Goal: Task Accomplishment & Management: Use online tool/utility

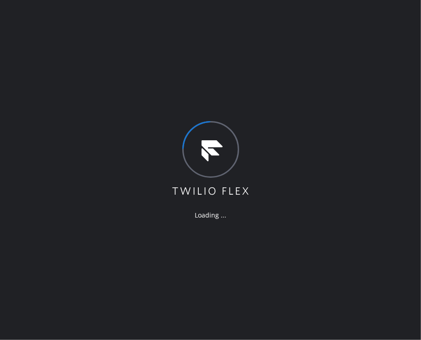
click at [232, 50] on div "Loading ..." at bounding box center [210, 170] width 421 height 340
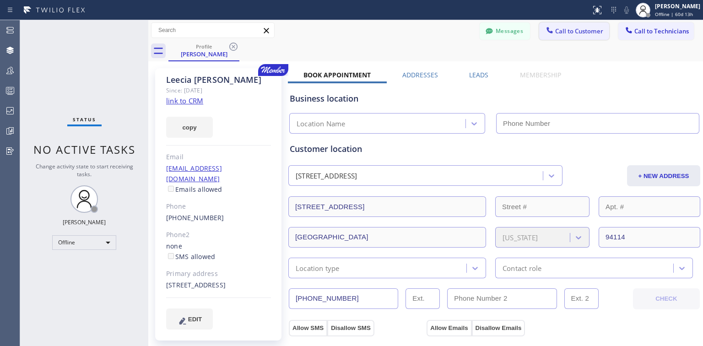
click at [420, 31] on span "Call to Customer" at bounding box center [579, 31] width 48 height 8
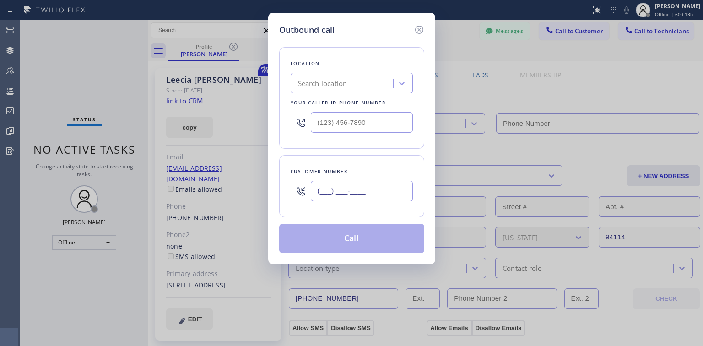
click at [333, 189] on input "(___) ___-____" at bounding box center [362, 191] width 102 height 21
paste input "206) 593-3612"
type input "(206) 593-3612"
click at [347, 81] on div "Search location" at bounding box center [322, 83] width 49 height 11
type input "(___) ___-____"
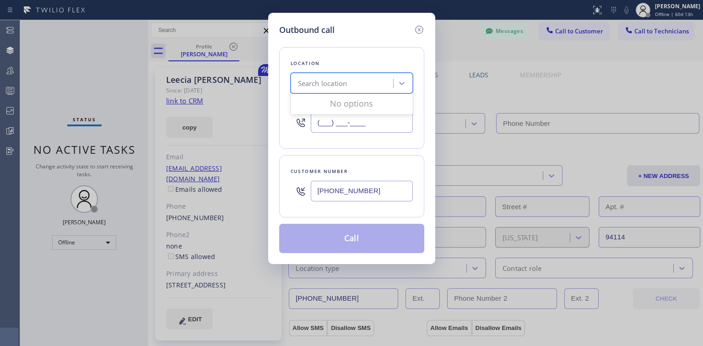
click at [334, 120] on input "(___) ___-____" at bounding box center [362, 122] width 102 height 21
click at [326, 82] on div "Search location" at bounding box center [322, 83] width 49 height 11
type input "ew"
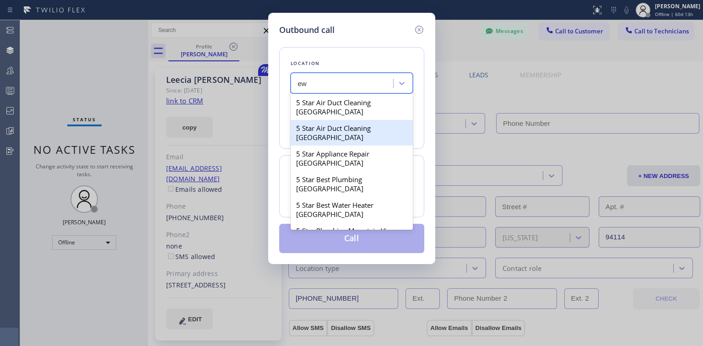
click at [335, 141] on div "5 Star Air Duct Cleaning Newport Beach" at bounding box center [352, 133] width 122 height 26
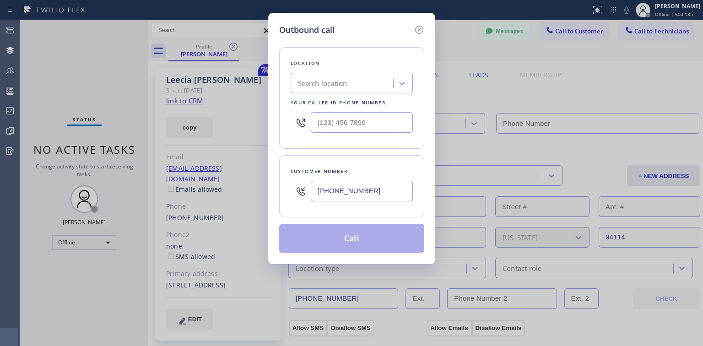
click at [288, 205] on div "Customer number (206) 593-3612" at bounding box center [351, 186] width 145 height 62
click at [365, 79] on div "Search location" at bounding box center [343, 83] width 100 height 16
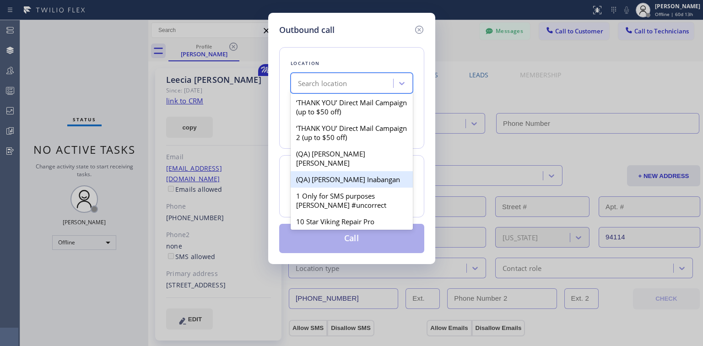
click at [335, 172] on div "(QA) Peter Annjerei Inabangan" at bounding box center [352, 179] width 122 height 16
type input "(213) 642-3250"
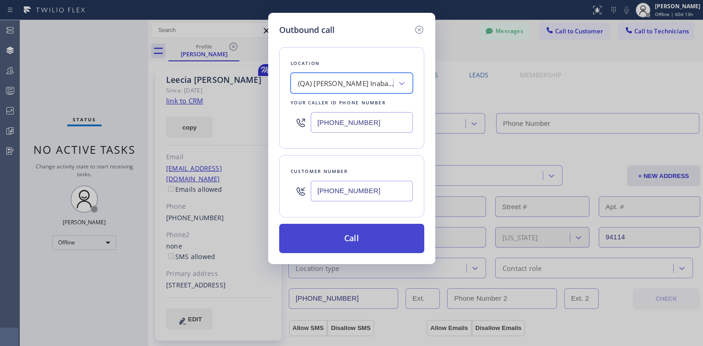
click at [348, 242] on button "Call" at bounding box center [351, 238] width 145 height 29
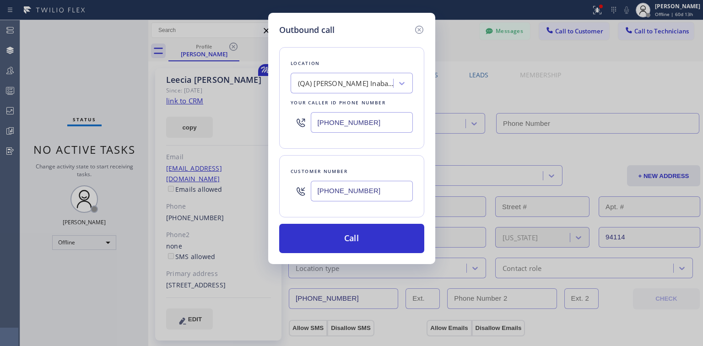
click at [420, 12] on div "Outbound call Location (QA) Peter Annjerei Inabangan Your caller id phone numbe…" at bounding box center [351, 173] width 703 height 346
click at [420, 8] on div "Outbound call Location (QA) Peter Annjerei Inabangan Your caller id phone numbe…" at bounding box center [351, 173] width 703 height 346
drag, startPoint x: 667, startPoint y: 7, endPoint x: 572, endPoint y: 28, distance: 97.1
click at [420, 8] on div "Outbound call Location (QA) Peter Annjerei Inabangan Your caller id phone numbe…" at bounding box center [351, 173] width 703 height 346
click at [416, 33] on icon at bounding box center [419, 29] width 11 height 11
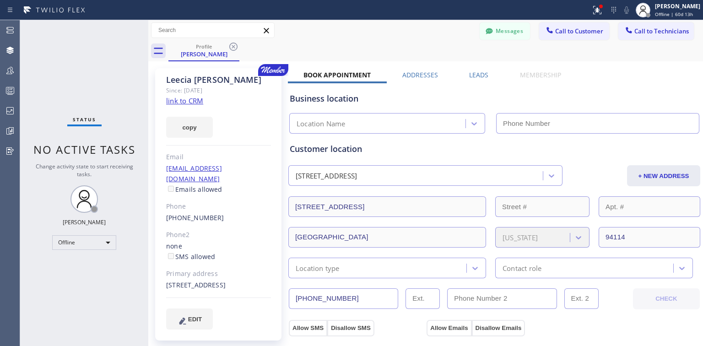
drag, startPoint x: 681, startPoint y: 8, endPoint x: 665, endPoint y: 33, distance: 29.6
click at [420, 8] on div "[PERSON_NAME]" at bounding box center [677, 6] width 45 height 8
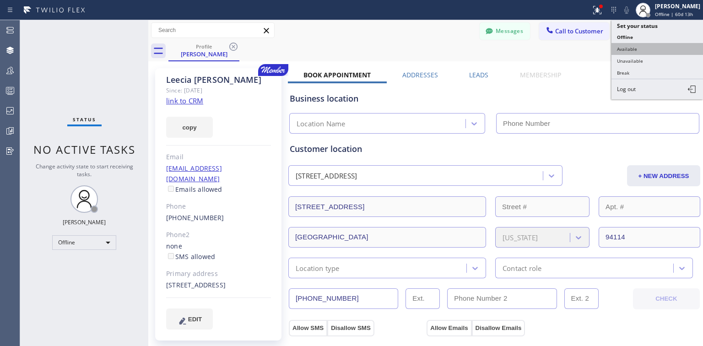
click at [420, 44] on button "Available" at bounding box center [657, 49] width 92 height 12
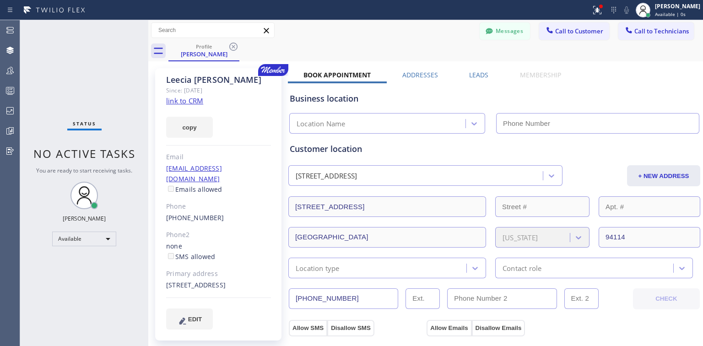
click at [420, 29] on span "Call to Customer" at bounding box center [579, 31] width 48 height 8
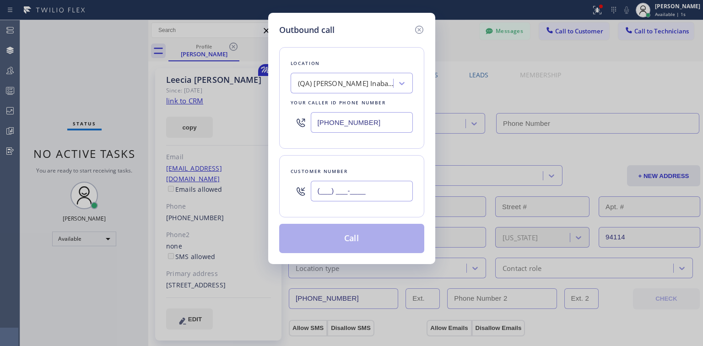
click at [344, 187] on input "(___) ___-____" at bounding box center [362, 191] width 102 height 21
paste input "206) 593-3612"
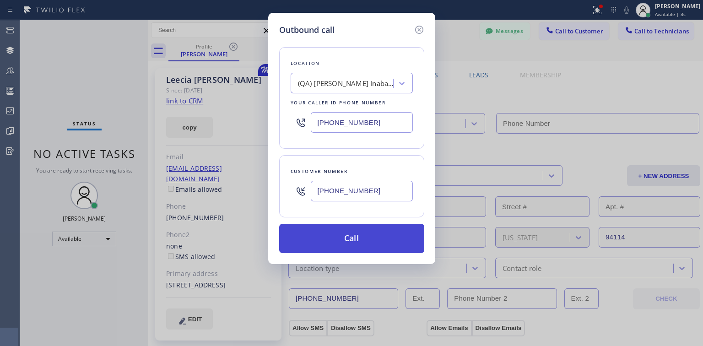
type input "(206) 593-3612"
click at [346, 237] on button "Call" at bounding box center [351, 238] width 145 height 29
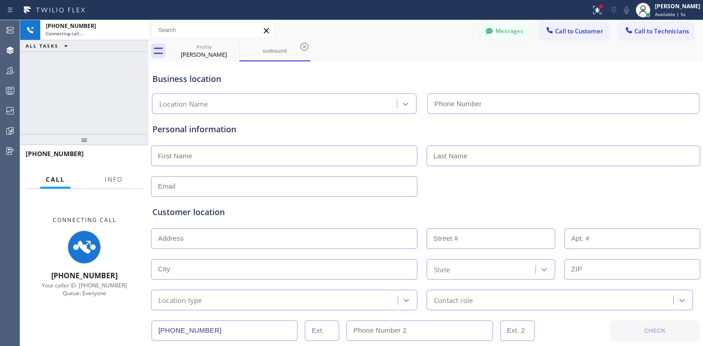
type input "(213) 642-3250"
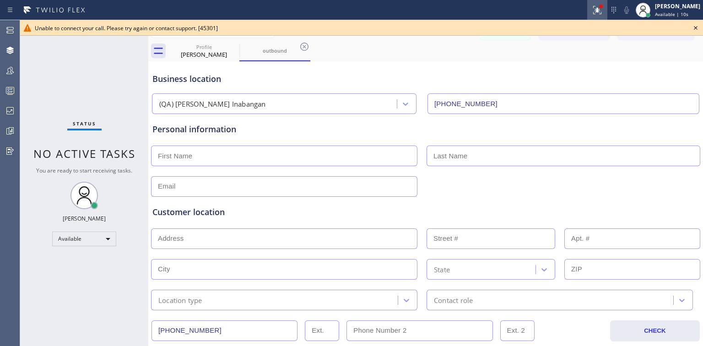
click at [420, 7] on icon at bounding box center [597, 10] width 11 height 11
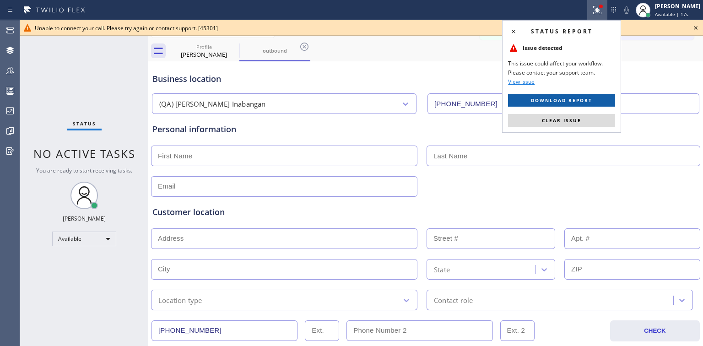
click at [420, 103] on button "Download report" at bounding box center [561, 100] width 107 height 13
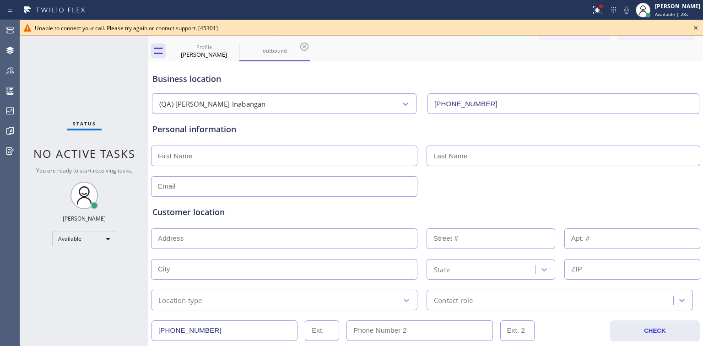
click at [420, 26] on icon at bounding box center [695, 27] width 11 height 11
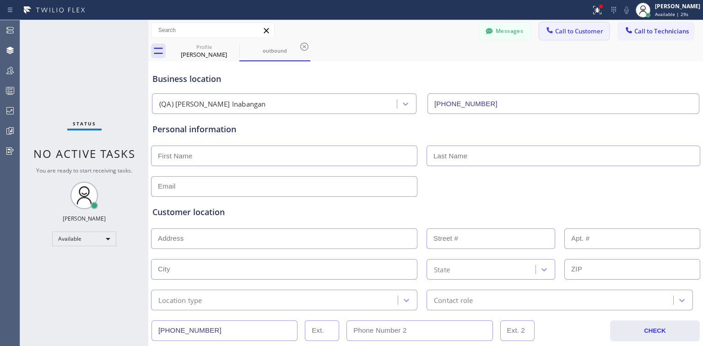
click at [420, 36] on button "Call to Customer" at bounding box center [574, 30] width 70 height 17
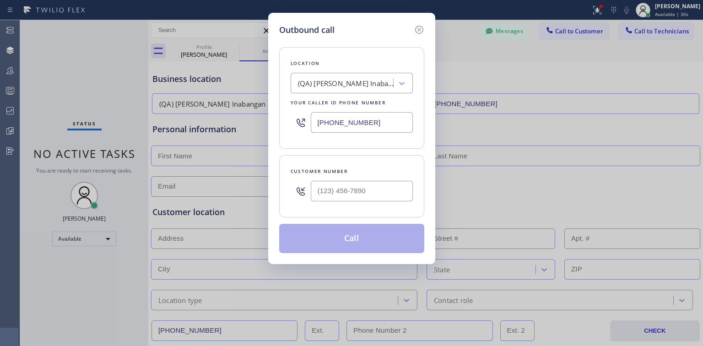
drag, startPoint x: 356, startPoint y: 82, endPoint x: 357, endPoint y: 92, distance: 9.2
click at [355, 82] on div "(QA) Peter Annjerei Inabangan" at bounding box center [346, 83] width 96 height 11
type input "ew"
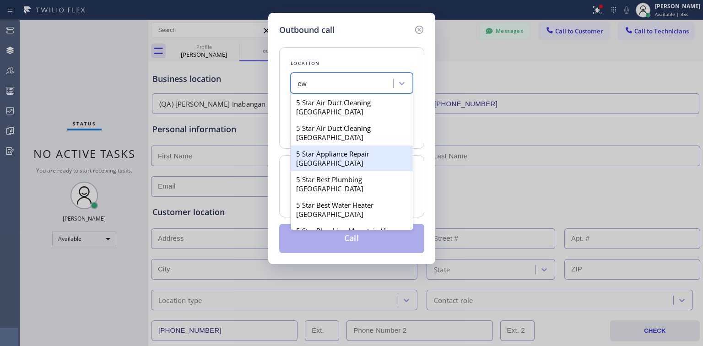
click at [335, 156] on div "5 Star Appliance Repair Lakewood" at bounding box center [352, 159] width 122 height 26
type input "(720) 815-3004"
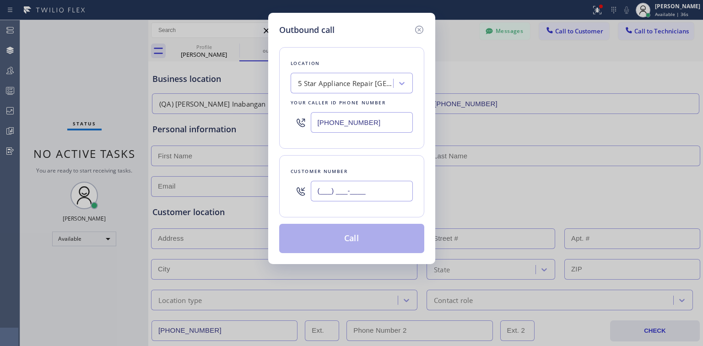
click at [337, 190] on input "(___) ___-____" at bounding box center [362, 191] width 102 height 21
paste input "206) 593-3612"
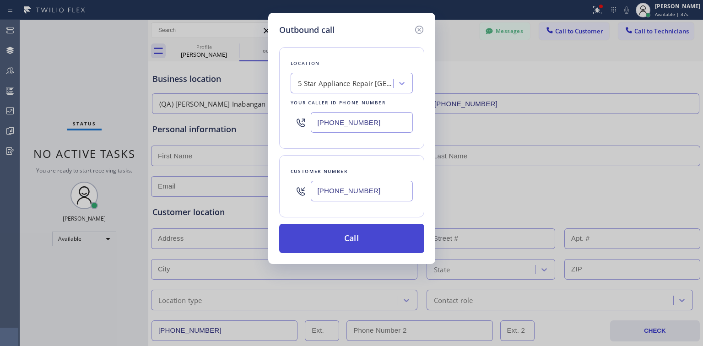
type input "(206) 593-3612"
click at [342, 234] on button "Call" at bounding box center [351, 238] width 145 height 29
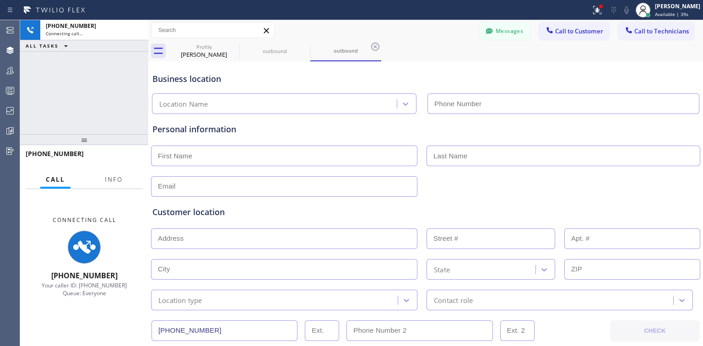
type input "(720) 815-3004"
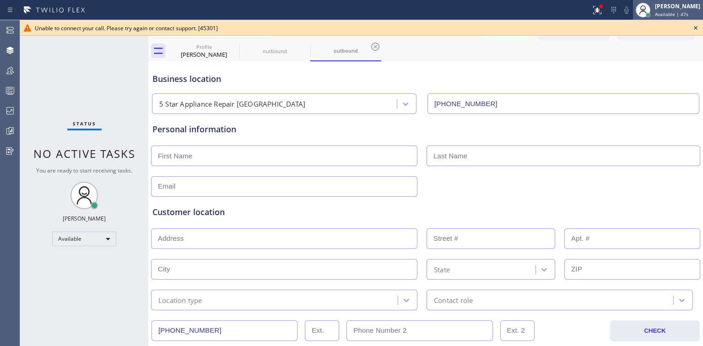
click at [420, 7] on div "[PERSON_NAME]" at bounding box center [677, 6] width 45 height 8
drag, startPoint x: 394, startPoint y: 17, endPoint x: 282, endPoint y: 5, distance: 111.9
click at [394, 17] on div "Status report Issue detected This issue could affect your workflow. Please cont…" at bounding box center [351, 10] width 703 height 20
drag, startPoint x: 615, startPoint y: 10, endPoint x: 564, endPoint y: 65, distance: 75.5
click at [420, 10] on icon at bounding box center [597, 10] width 11 height 11
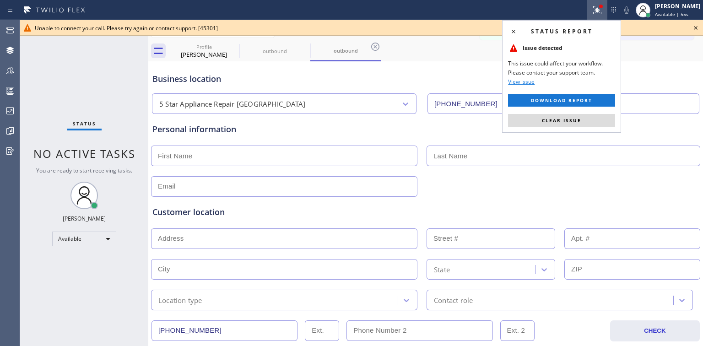
drag, startPoint x: 571, startPoint y: 121, endPoint x: 623, endPoint y: 50, distance: 87.8
click at [420, 121] on span "Clear issue" at bounding box center [561, 120] width 39 height 6
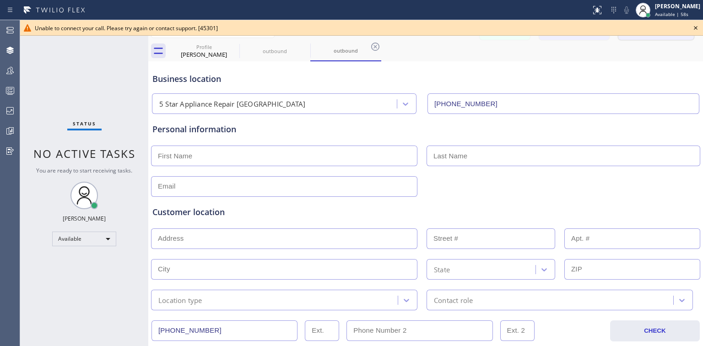
drag, startPoint x: 693, startPoint y: 30, endPoint x: 677, endPoint y: 38, distance: 18.2
click at [420, 29] on icon at bounding box center [695, 27] width 11 height 11
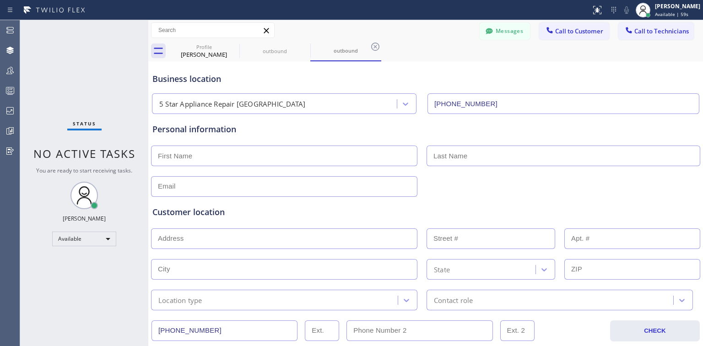
click at [420, 33] on span "Call to Customer" at bounding box center [579, 31] width 48 height 8
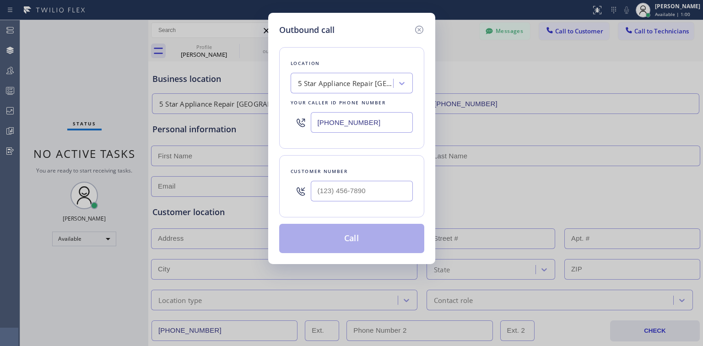
click at [348, 178] on div at bounding box center [362, 191] width 102 height 30
click at [350, 186] on input "(___) ___-____" at bounding box center [362, 191] width 102 height 21
paste input "206) 593-3612"
type input "(206) 593-3612"
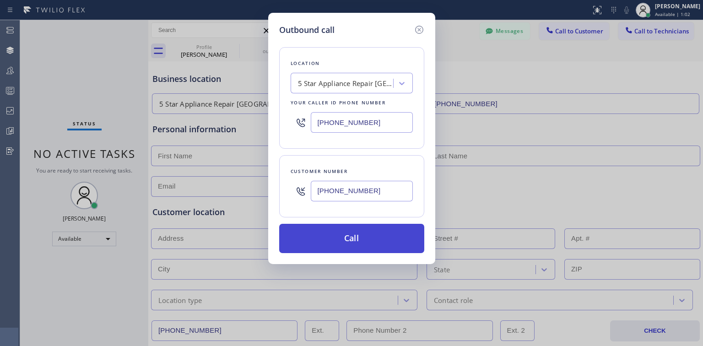
click at [375, 232] on button "Call" at bounding box center [351, 238] width 145 height 29
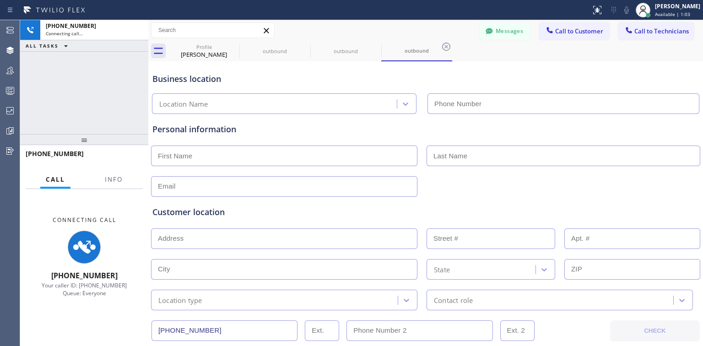
type input "(720) 815-3004"
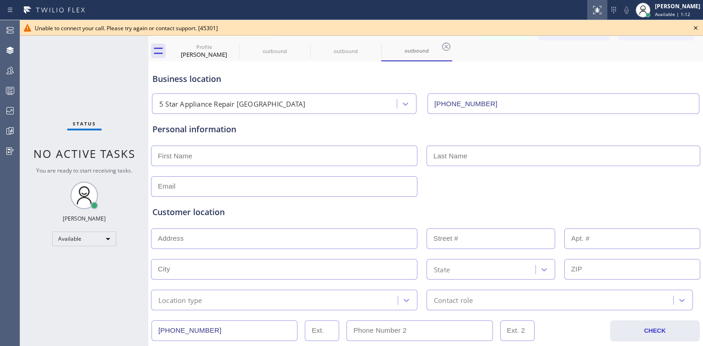
click at [420, 11] on icon at bounding box center [597, 10] width 8 height 8
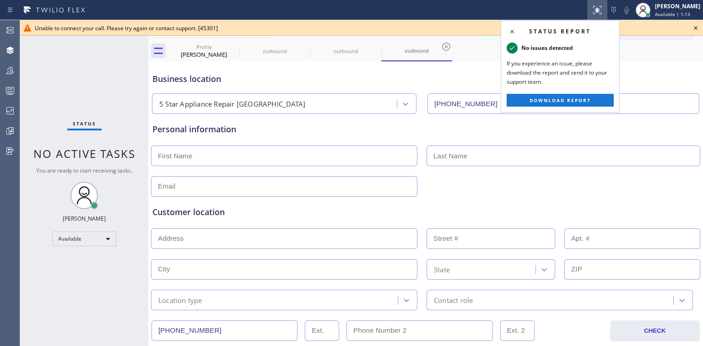
click at [420, 67] on div "Business location 5 Star Appliance Repair Lakewood (720) 815-3004" at bounding box center [426, 89] width 550 height 50
click at [420, 25] on div "Unable to connect your call. Please try again or contact support. [45301]" at bounding box center [361, 28] width 653 height 8
drag, startPoint x: 201, startPoint y: 28, endPoint x: 216, endPoint y: 29, distance: 14.7
click at [216, 29] on span "Unable to connect your call. Please try again or contact support. [45301]" at bounding box center [126, 28] width 183 height 8
copy span "45301"
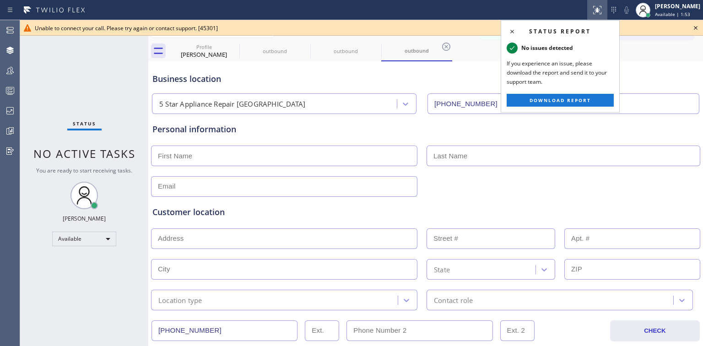
click at [420, 25] on icon at bounding box center [695, 27] width 11 height 11
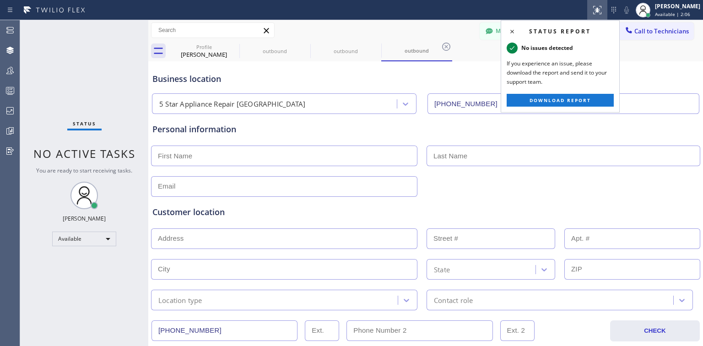
click at [420, 68] on div "Business location 5 Star Appliance Repair Lakewood (720) 815-3004" at bounding box center [426, 89] width 550 height 50
click at [420, 72] on div "Business location 5 Star Appliance Repair Lakewood (720) 815-3004" at bounding box center [426, 89] width 550 height 50
drag, startPoint x: 273, startPoint y: 53, endPoint x: 292, endPoint y: 66, distance: 23.7
click at [273, 53] on div "outbound" at bounding box center [274, 51] width 69 height 7
click at [420, 10] on icon at bounding box center [597, 10] width 11 height 11
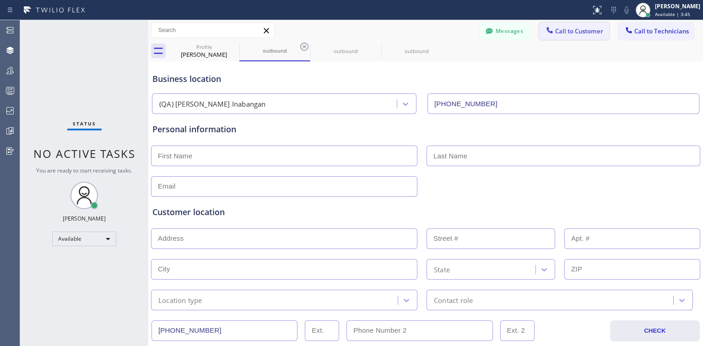
click at [420, 29] on span "Call to Customer" at bounding box center [579, 31] width 48 height 8
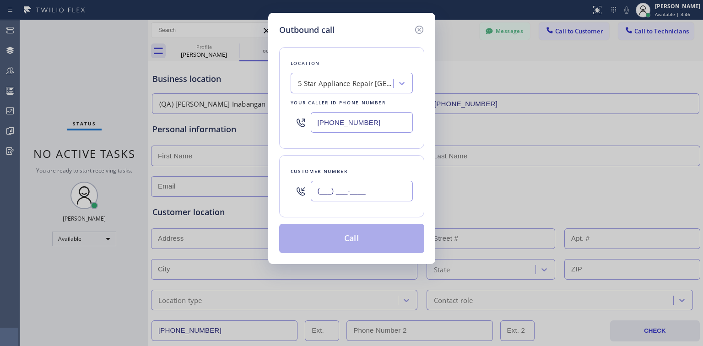
click at [343, 191] on input "(___) ___-____" at bounding box center [362, 191] width 102 height 21
paste input "453) 01"
drag, startPoint x: 362, startPoint y: 187, endPoint x: 259, endPoint y: 183, distance: 103.0
click at [261, 183] on div "Outbound call Location 5 Star Appliance Repair Lakewood Your caller id phone nu…" at bounding box center [351, 173] width 703 height 346
paste input "206) 593-3612"
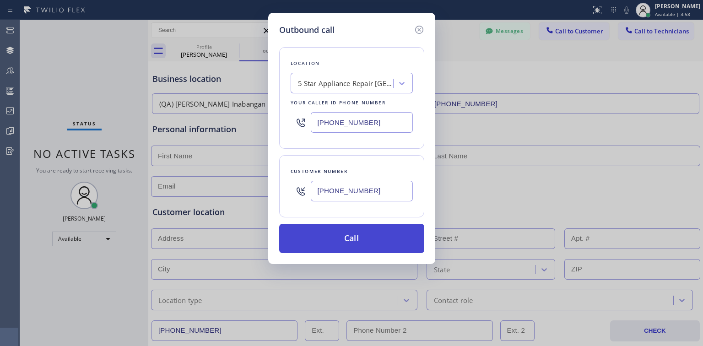
type input "(206) 593-3612"
click at [362, 232] on button "Call" at bounding box center [351, 238] width 145 height 29
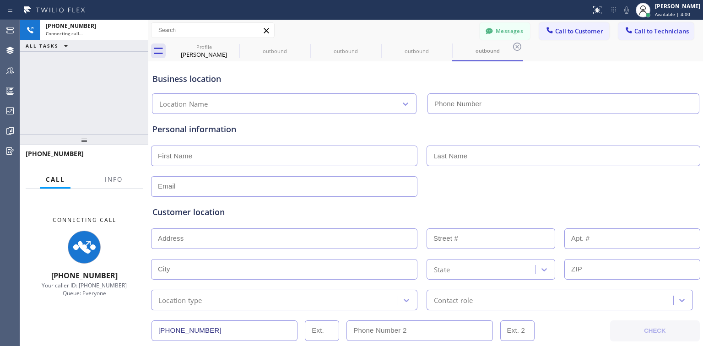
type input "(720) 815-3004"
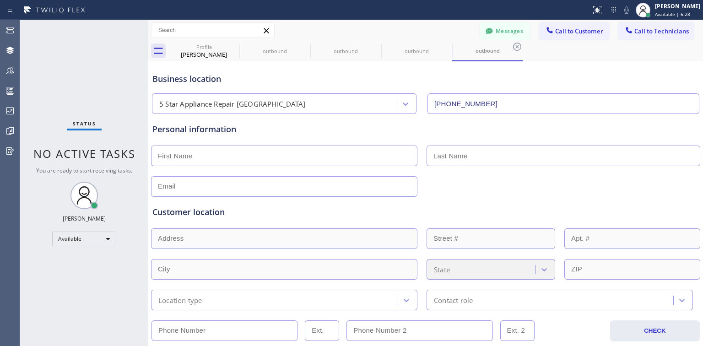
type input "(720) 815-3004"
click at [572, 32] on span "Call to Customer" at bounding box center [579, 31] width 48 height 8
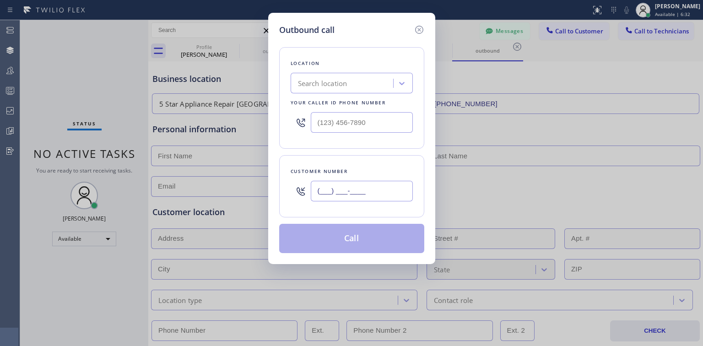
click at [339, 193] on input "(___) ___-____" at bounding box center [362, 191] width 102 height 21
paste input "text"
type input "(___) ___-____"
click at [375, 189] on input "(___) ___-____" at bounding box center [362, 191] width 102 height 21
paste input "text"
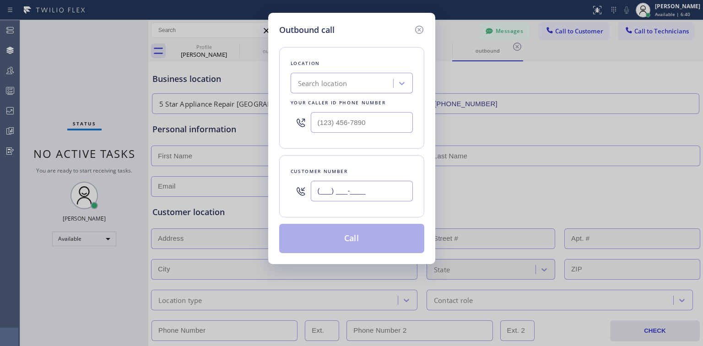
click at [320, 192] on input "(___) ___-____" at bounding box center [362, 191] width 102 height 21
paste input "206) 593-3612"
type input "(206) 593-3612"
type input "(___) ___-____"
click at [340, 123] on input "(___) ___-____" at bounding box center [362, 122] width 102 height 21
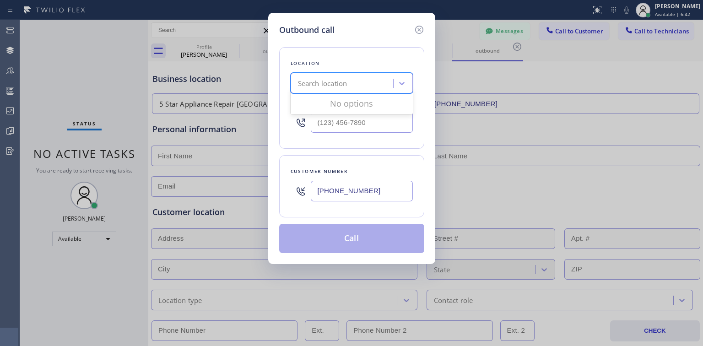
click at [326, 79] on div "Search location" at bounding box center [322, 83] width 49 height 11
type input "ds"
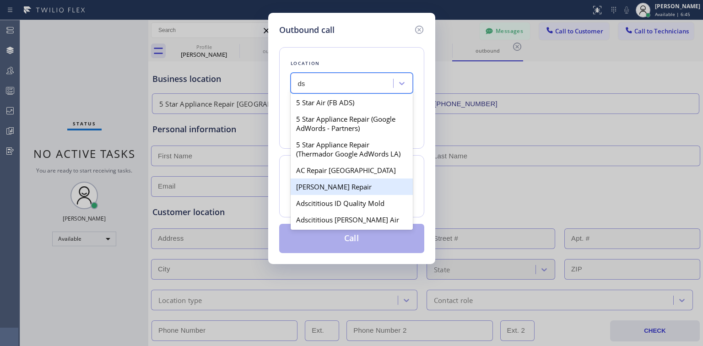
click at [337, 187] on div "AC Woodside Repair" at bounding box center [352, 186] width 122 height 16
type input "(347) 835-5701"
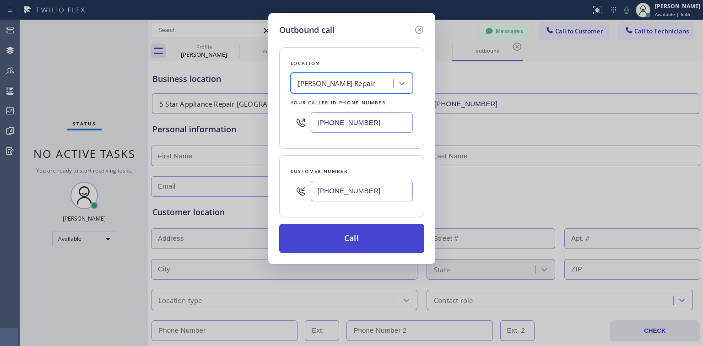
click at [363, 238] on button "Call" at bounding box center [351, 238] width 145 height 29
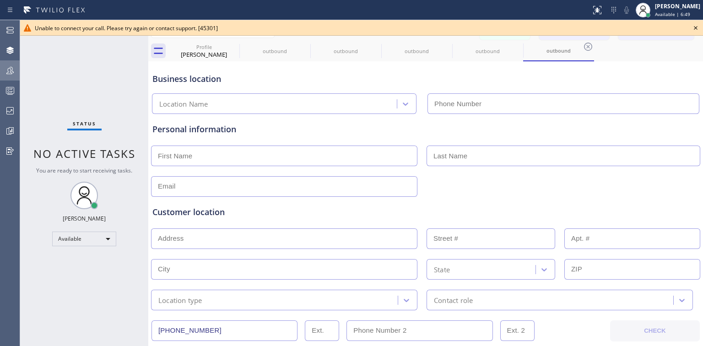
type input "(347) 835-5701"
click at [696, 25] on icon at bounding box center [695, 27] width 11 height 11
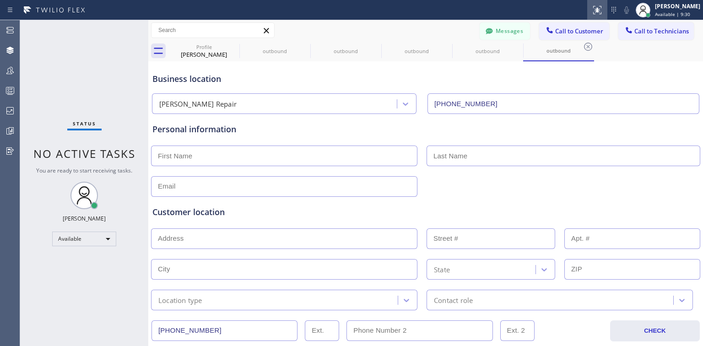
click at [599, 11] on icon at bounding box center [595, 9] width 5 height 6
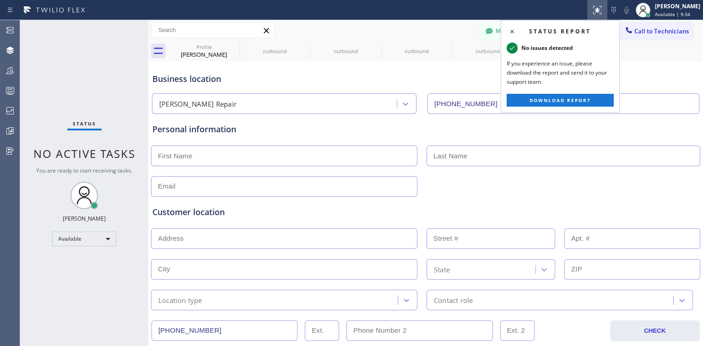
click at [302, 27] on div "Messages Call to Customer Call to Technicians Outbound call Location AC Woodsid…" at bounding box center [425, 30] width 555 height 16
drag, startPoint x: 414, startPoint y: 29, endPoint x: 394, endPoint y: 43, distance: 25.0
click at [414, 29] on div "Messages Call to Customer Call to Technicians Outbound call Location AC Woodsid…" at bounding box center [425, 30] width 555 height 16
click at [338, 48] on div "outbound" at bounding box center [345, 51] width 69 height 7
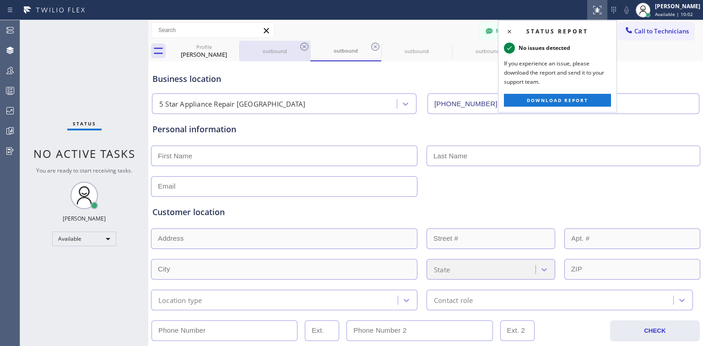
click at [274, 52] on div "outbound" at bounding box center [274, 51] width 69 height 7
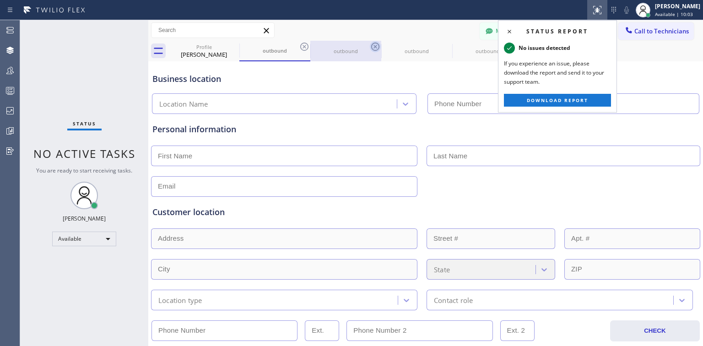
click at [304, 44] on icon at bounding box center [304, 46] width 11 height 11
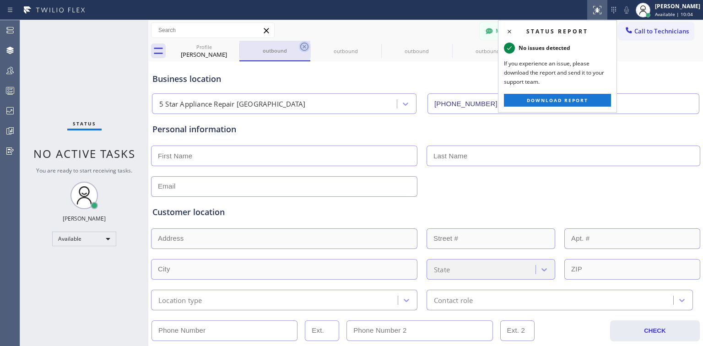
click at [306, 47] on icon at bounding box center [304, 46] width 11 height 11
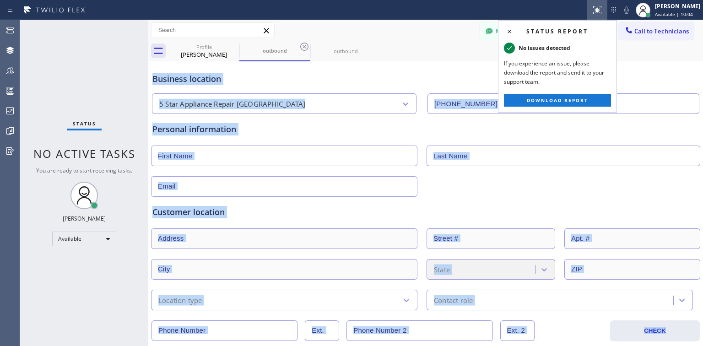
click at [0, 0] on icon at bounding box center [0, 0] width 0 height 0
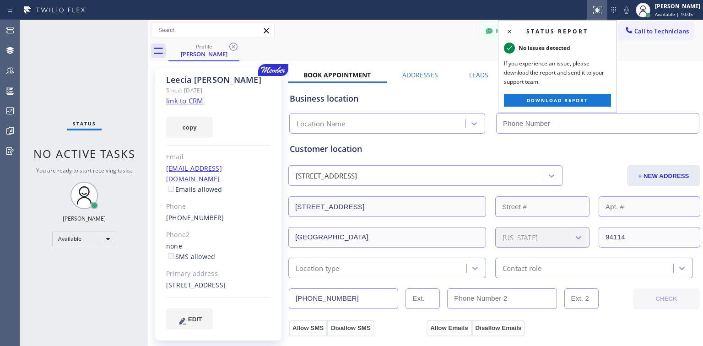
click at [297, 45] on div "Profile Leecia Welch" at bounding box center [435, 51] width 534 height 21
click at [232, 46] on icon at bounding box center [233, 46] width 11 height 11
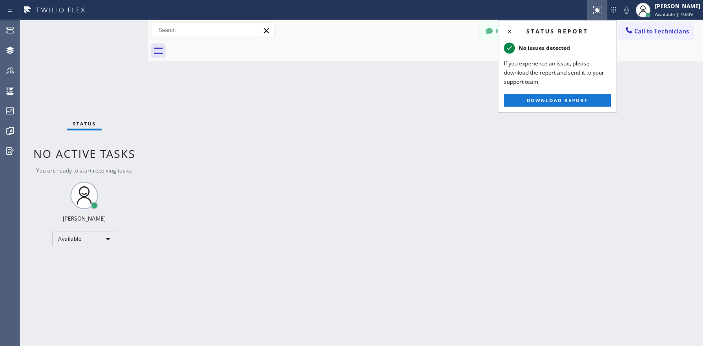
click at [388, 136] on div "Back to Dashboard Change Sender ID Customers Technicians Select a contact Outbo…" at bounding box center [425, 183] width 555 height 326
click at [599, 11] on icon at bounding box center [595, 9] width 5 height 6
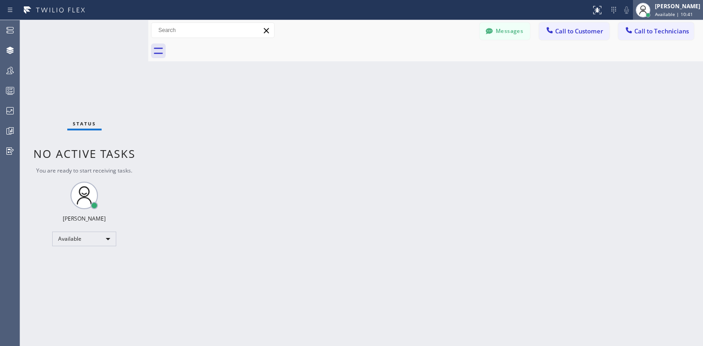
click at [663, 12] on div "andrey Pog Available | 10:41" at bounding box center [678, 10] width 50 height 16
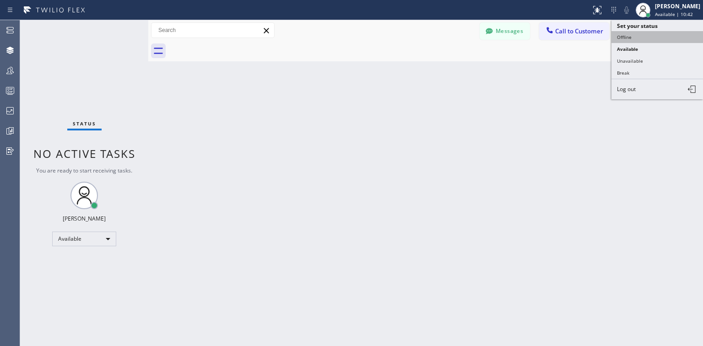
click at [640, 38] on button "Offline" at bounding box center [657, 37] width 92 height 12
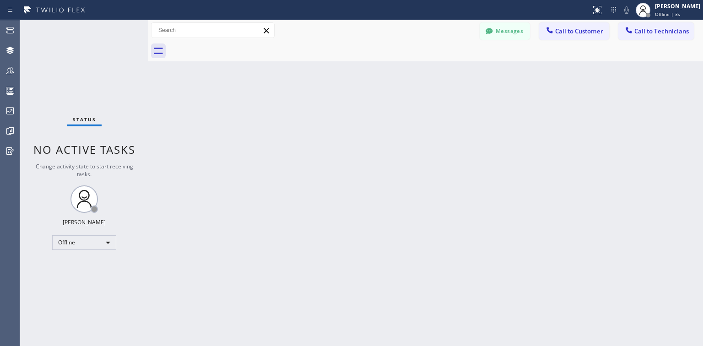
click at [317, 112] on div "Back to Dashboard Change Sender ID Customers Technicians Select a contact Outbo…" at bounding box center [425, 183] width 555 height 326
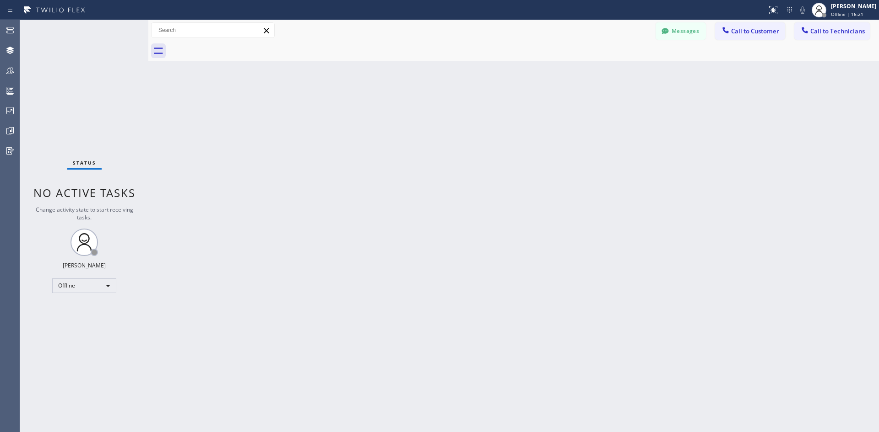
click at [702, 37] on button "Call to Customer" at bounding box center [750, 30] width 70 height 17
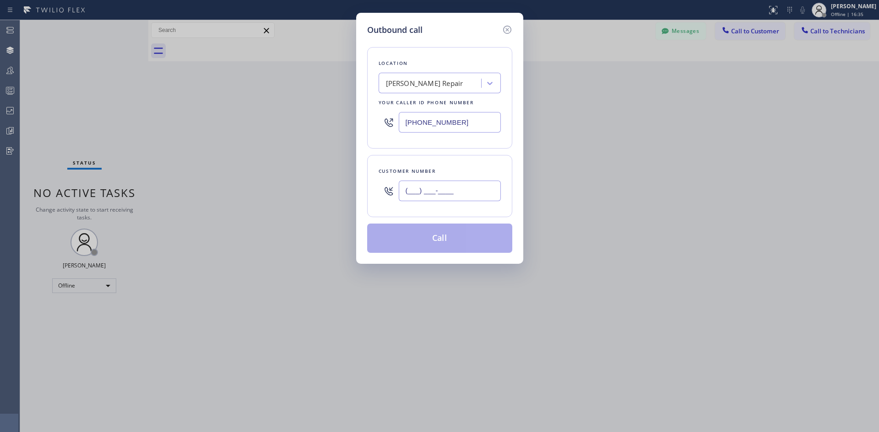
click at [462, 189] on input "(___) ___-____" at bounding box center [450, 191] width 102 height 21
paste input "206) 593-3612"
type input "(206) 593-3612"
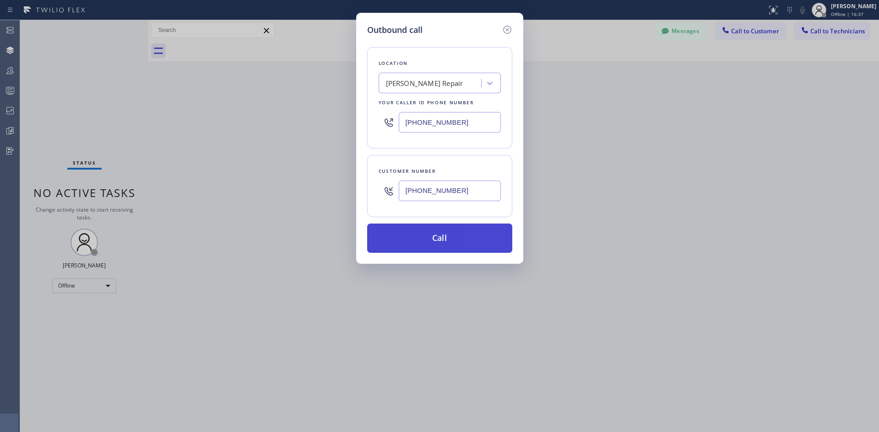
click at [458, 236] on button "Call" at bounding box center [439, 238] width 145 height 29
click at [505, 26] on icon at bounding box center [506, 29] width 11 height 11
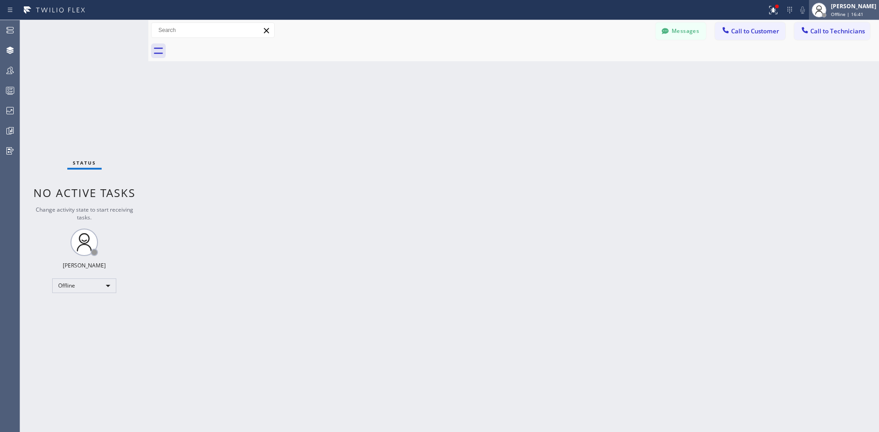
click at [702, 19] on div "andrey Pog Offline | 16:41" at bounding box center [844, 10] width 70 height 20
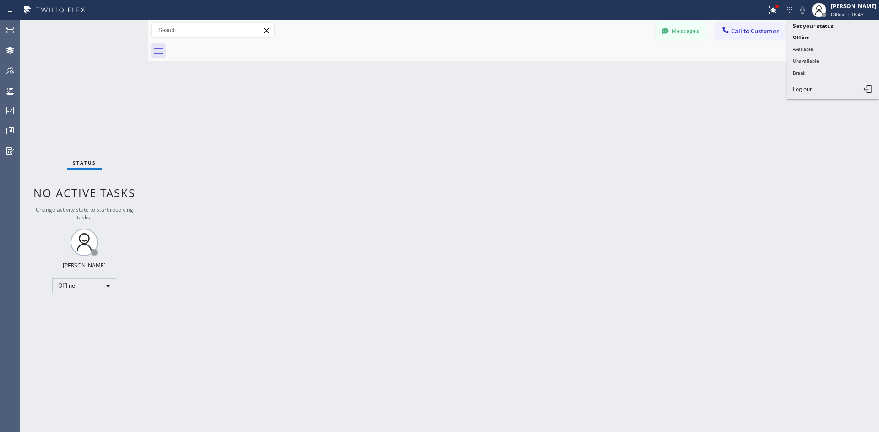
click at [702, 49] on button "Available" at bounding box center [833, 49] width 92 height 12
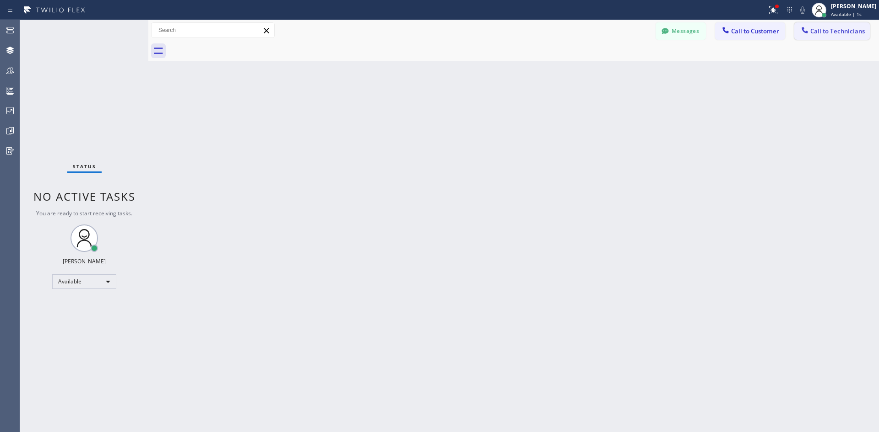
click at [702, 29] on span "Call to Technicians" at bounding box center [837, 31] width 54 height 8
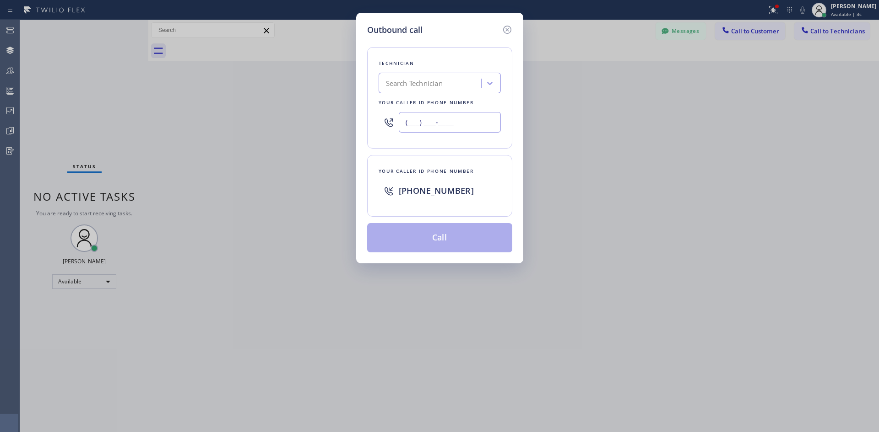
click at [429, 117] on input "(___) ___-____" at bounding box center [450, 122] width 102 height 21
paste input "206) 593-3612"
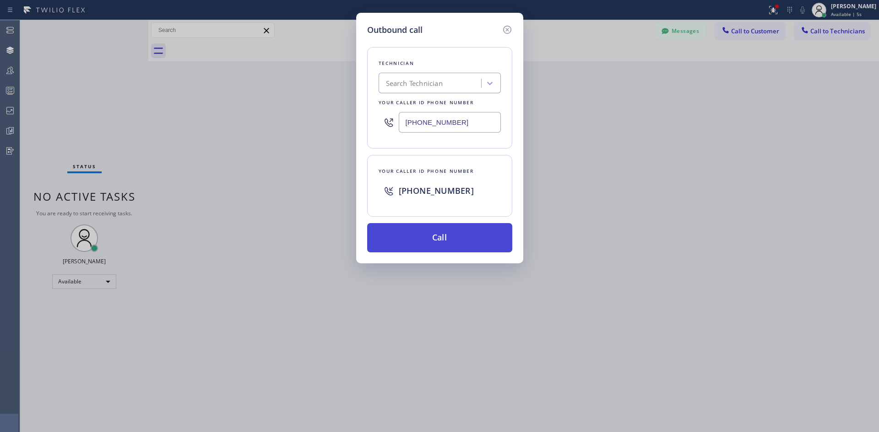
type input "(206) 593-3612"
click at [467, 230] on button "Call" at bounding box center [439, 237] width 145 height 29
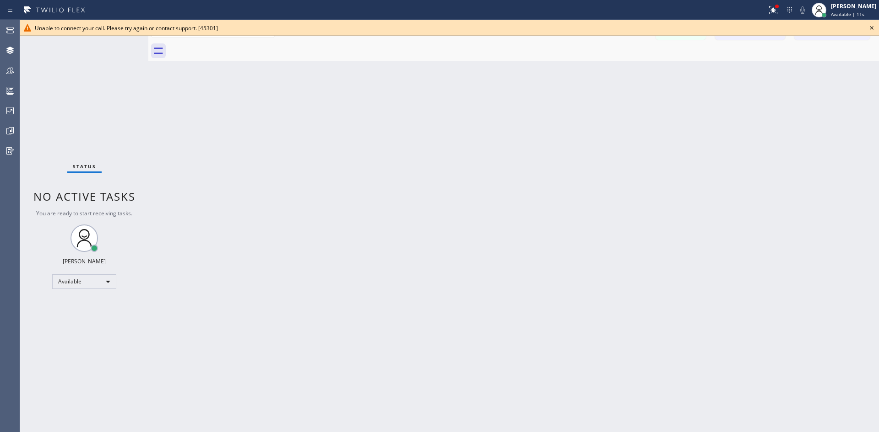
click at [702, 25] on icon at bounding box center [871, 27] width 11 height 11
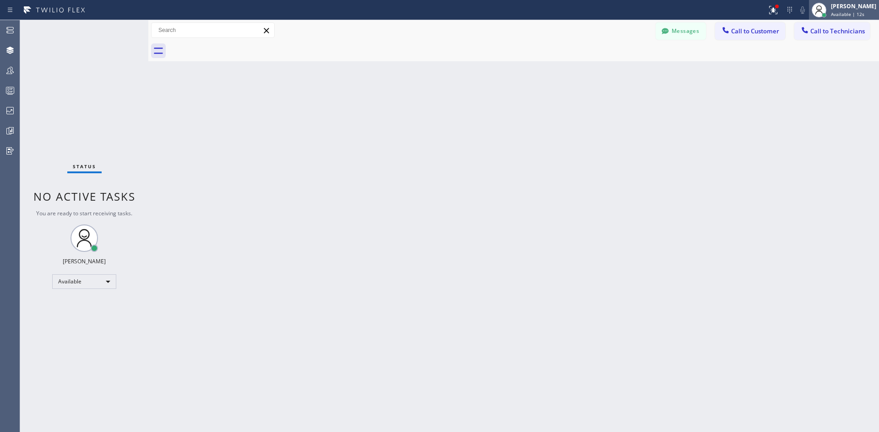
click at [702, 9] on div "[PERSON_NAME]" at bounding box center [852, 6] width 45 height 8
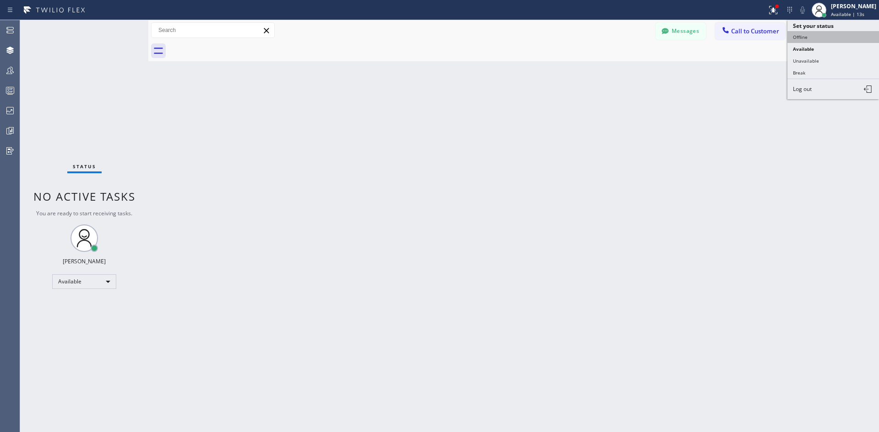
click at [702, 36] on button "Offline" at bounding box center [833, 37] width 92 height 12
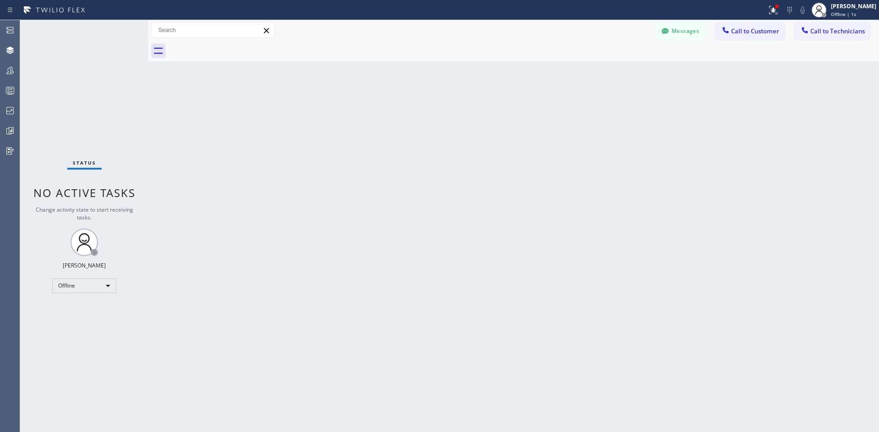
click at [696, 147] on div "Back to Dashboard Change Sender ID Customers Technicians Select a contact Outbo…" at bounding box center [513, 226] width 730 height 412
